Goal: Task Accomplishment & Management: Use online tool/utility

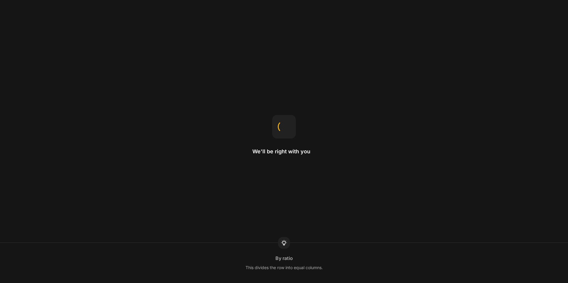
select select "English"
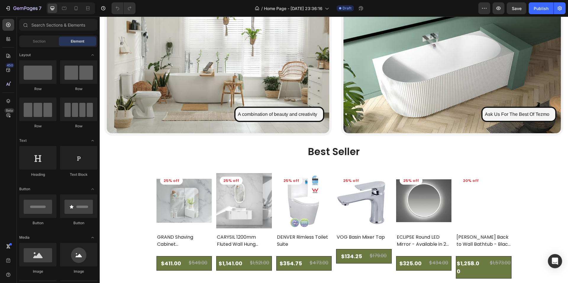
scroll to position [586, 0]
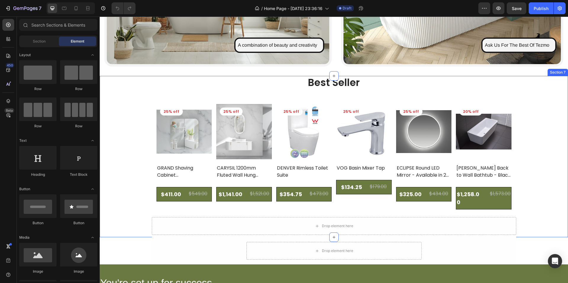
click at [148, 135] on div "Best Seller Heading Product Images 25% off Product Badge Row GRAND Shaving Cabi…" at bounding box center [334, 157] width 468 height 162
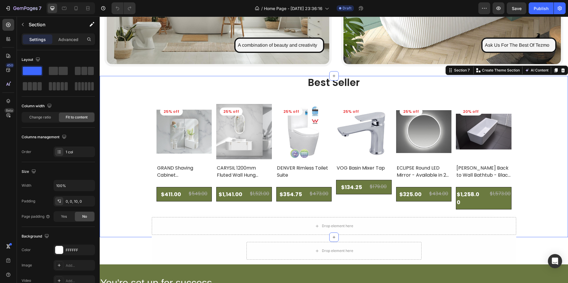
click at [164, 142] on img at bounding box center [184, 132] width 56 height 56
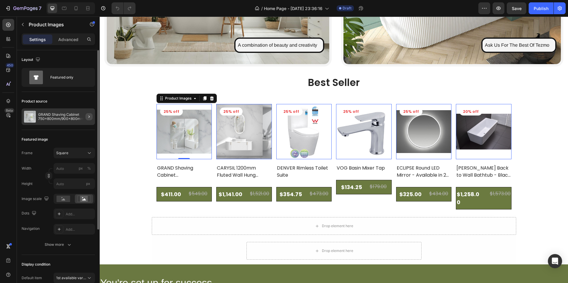
click at [86, 116] on button "button" at bounding box center [88, 116] width 7 height 7
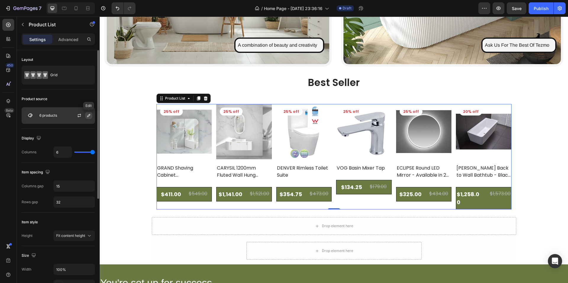
click at [92, 115] on button "button" at bounding box center [88, 115] width 7 height 7
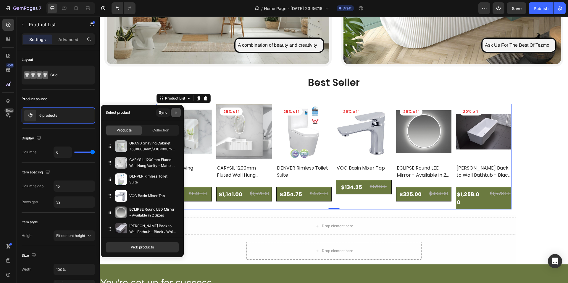
click at [175, 111] on icon "button" at bounding box center [176, 112] width 5 height 5
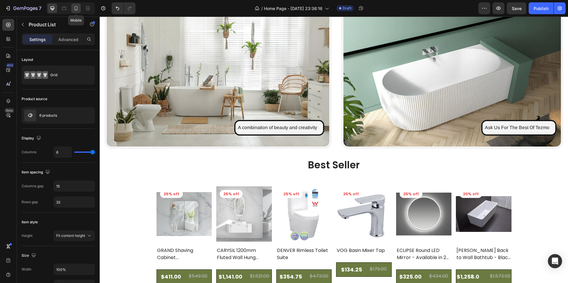
scroll to position [184, 0]
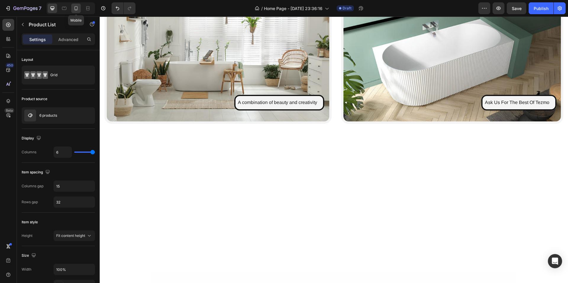
click at [76, 7] on icon at bounding box center [76, 8] width 3 height 4
type input "2"
type input "24"
type input "28"
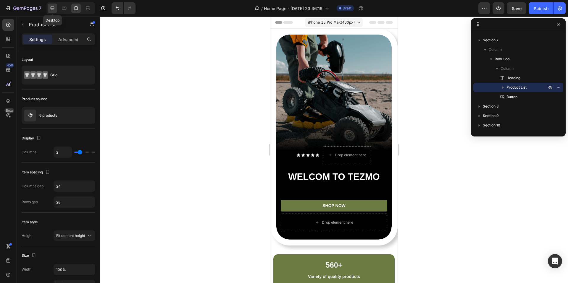
click at [55, 9] on icon at bounding box center [52, 8] width 6 height 6
type input "6"
type input "15"
type input "32"
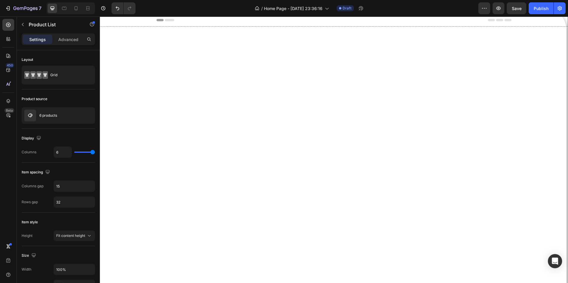
scroll to position [1, 0]
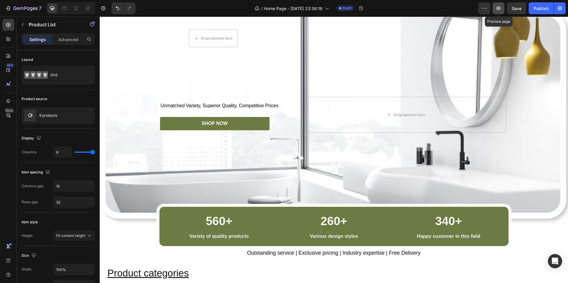
click at [497, 9] on icon "button" at bounding box center [499, 8] width 6 height 6
click at [8, 8] on icon "button" at bounding box center [8, 8] width 6 height 6
